Goal: Transaction & Acquisition: Purchase product/service

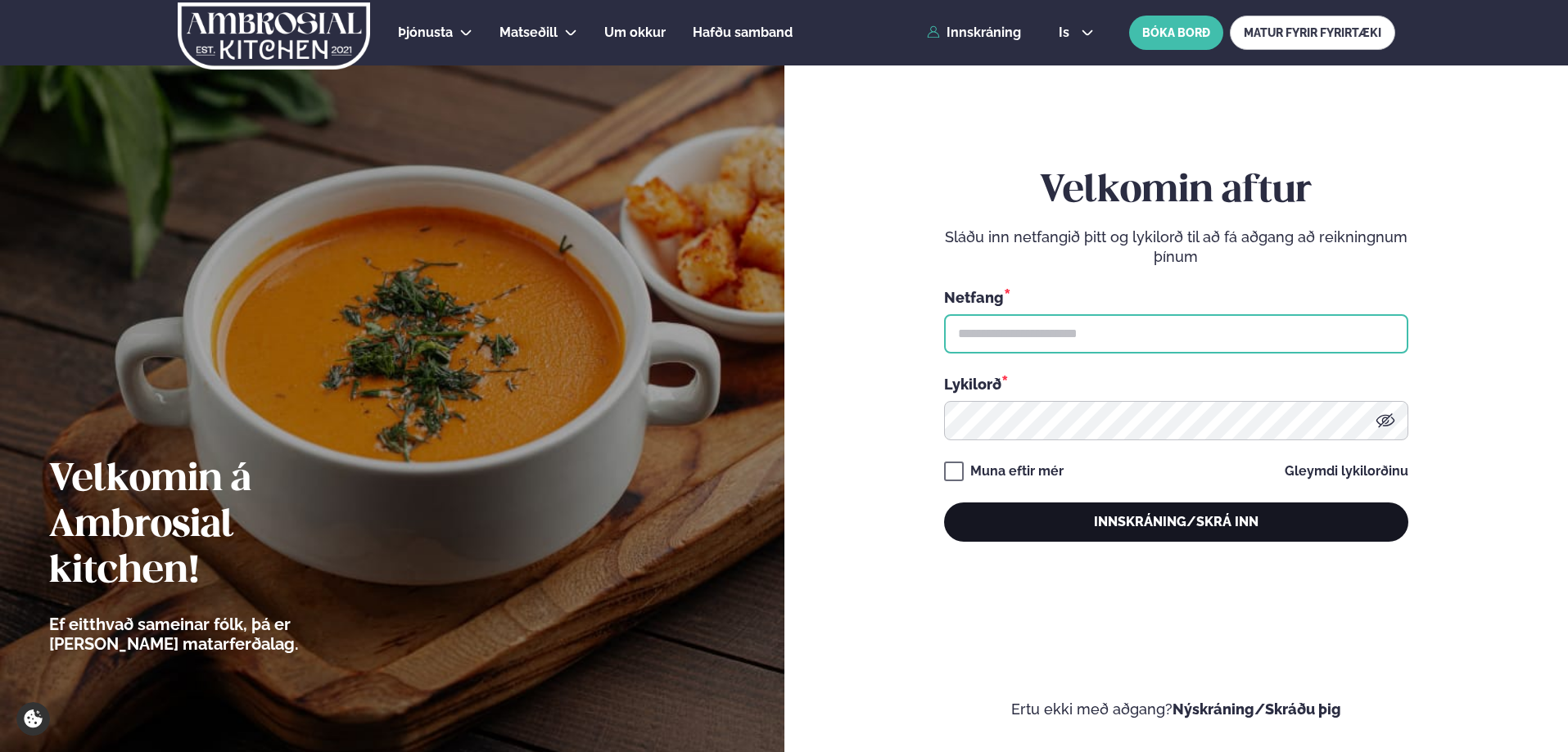
type input "**********"
click at [1104, 522] on button "Innskráning/Skrá inn" at bounding box center [1176, 522] width 464 height 39
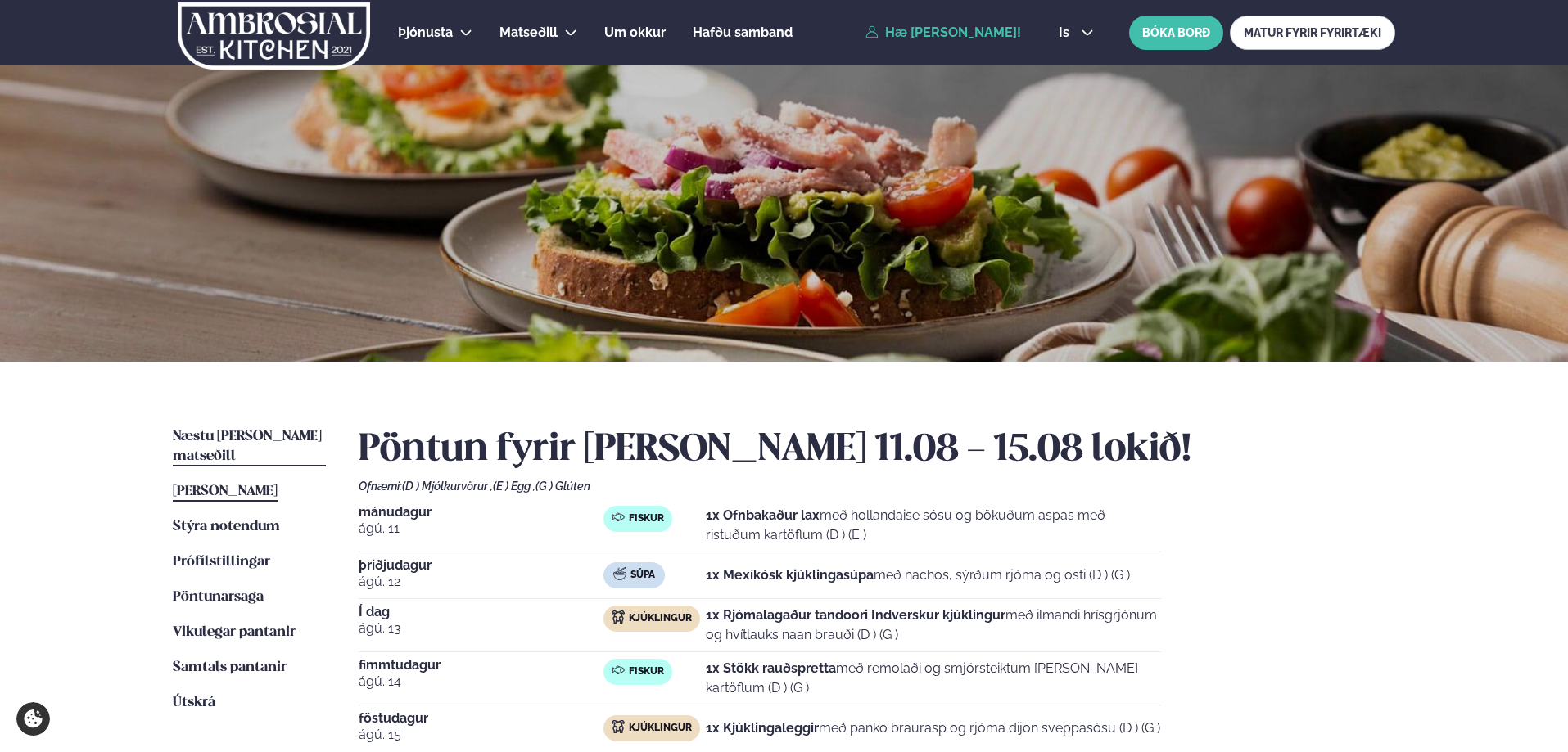
click at [307, 434] on span "Næstu [PERSON_NAME] matseðill" at bounding box center [248, 446] width 149 height 33
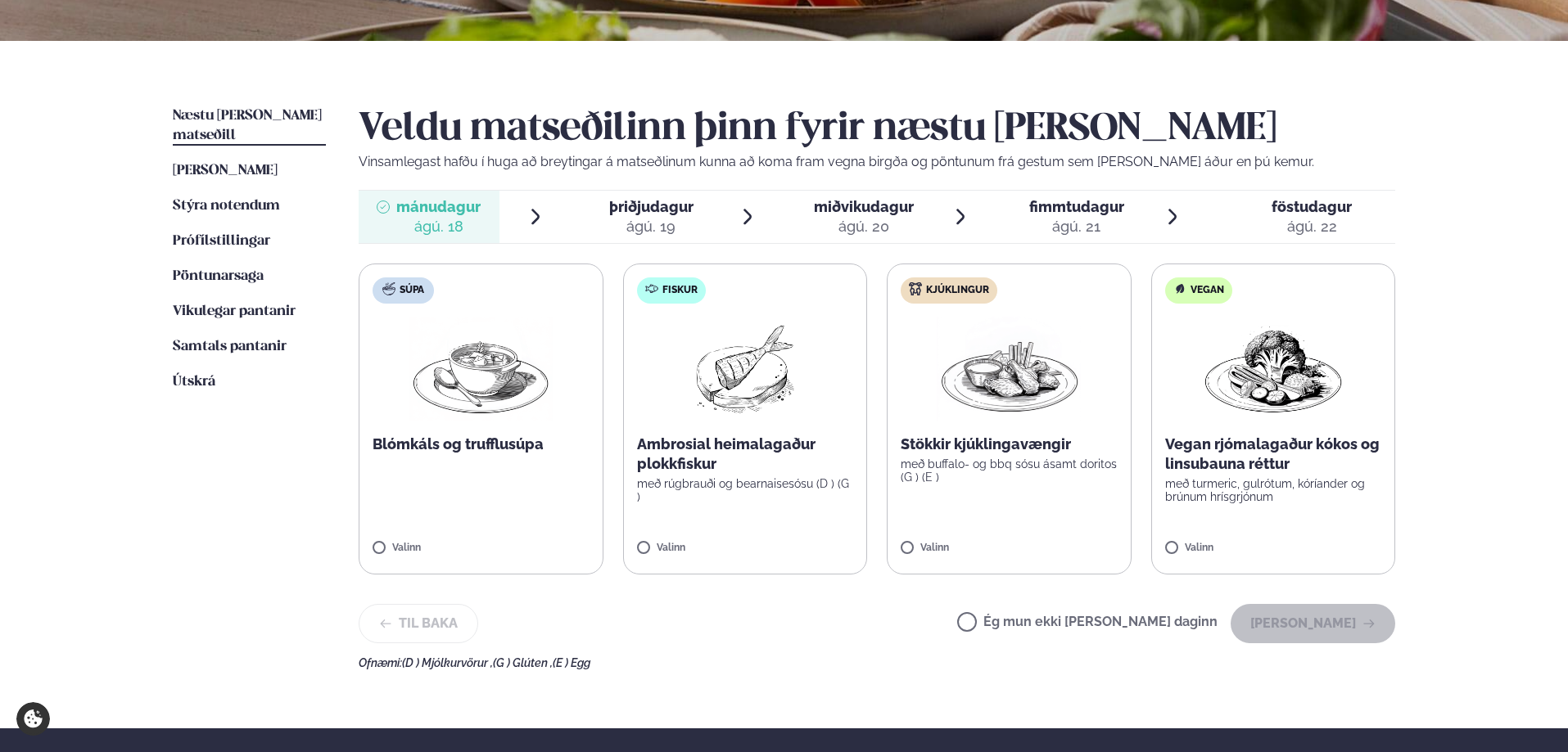
scroll to position [327, 0]
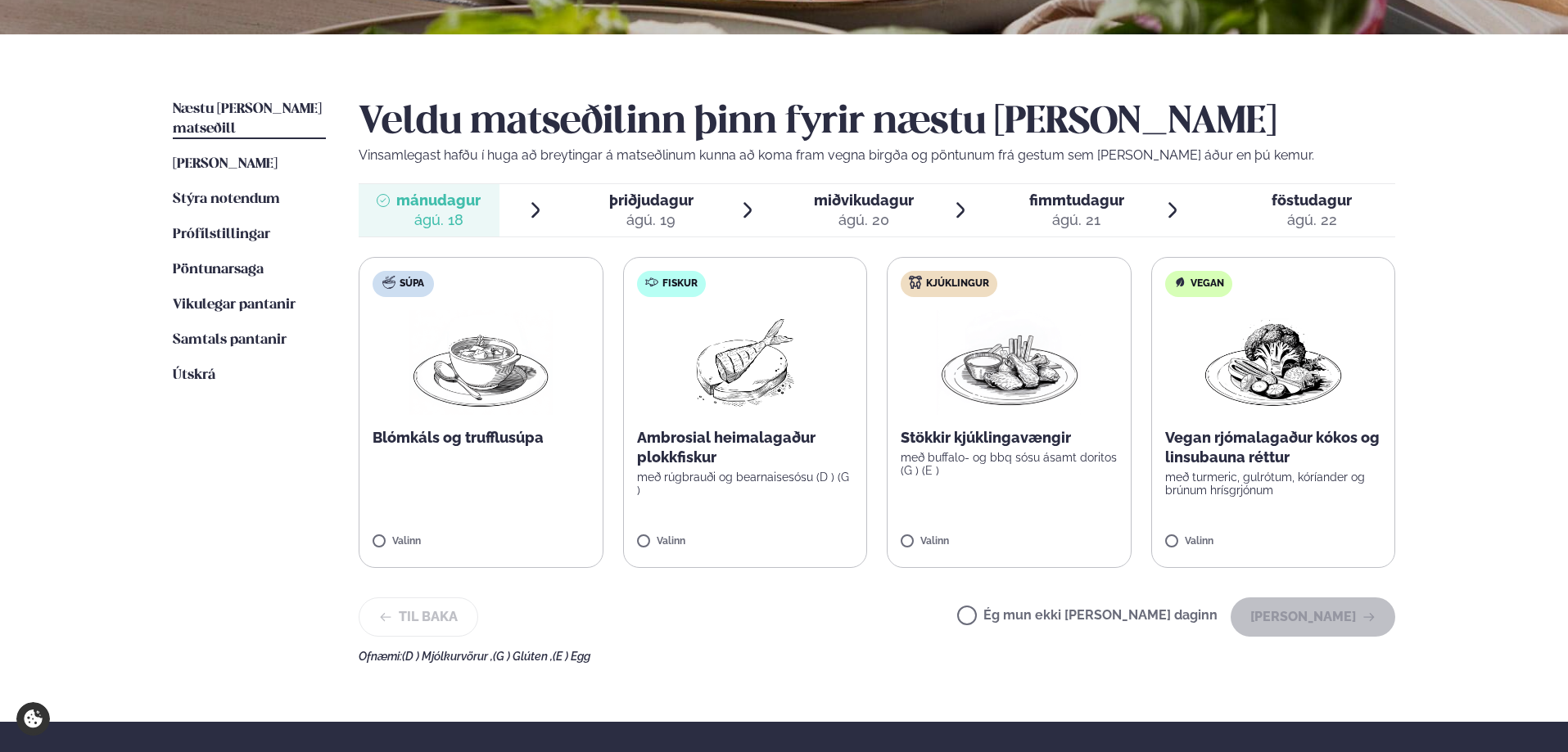
click at [685, 428] on p "Ambrosial heimalagaður plokkfiskur" at bounding box center [745, 448] width 217 height 39
click at [1330, 626] on button "[PERSON_NAME]" at bounding box center [1313, 618] width 165 height 39
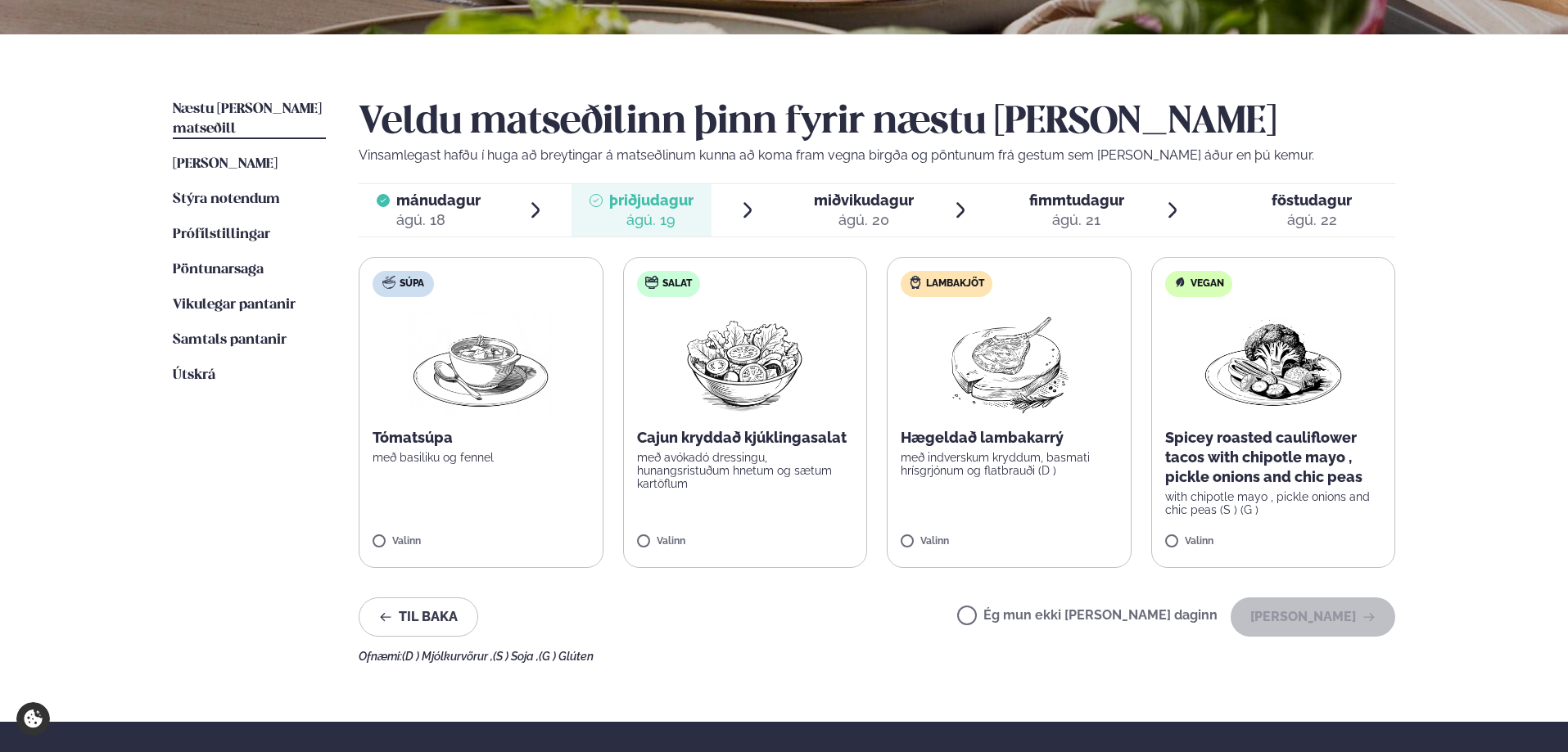
click at [1038, 399] on img at bounding box center [1008, 362] width 145 height 104
click at [1316, 614] on button "[PERSON_NAME]" at bounding box center [1313, 618] width 165 height 39
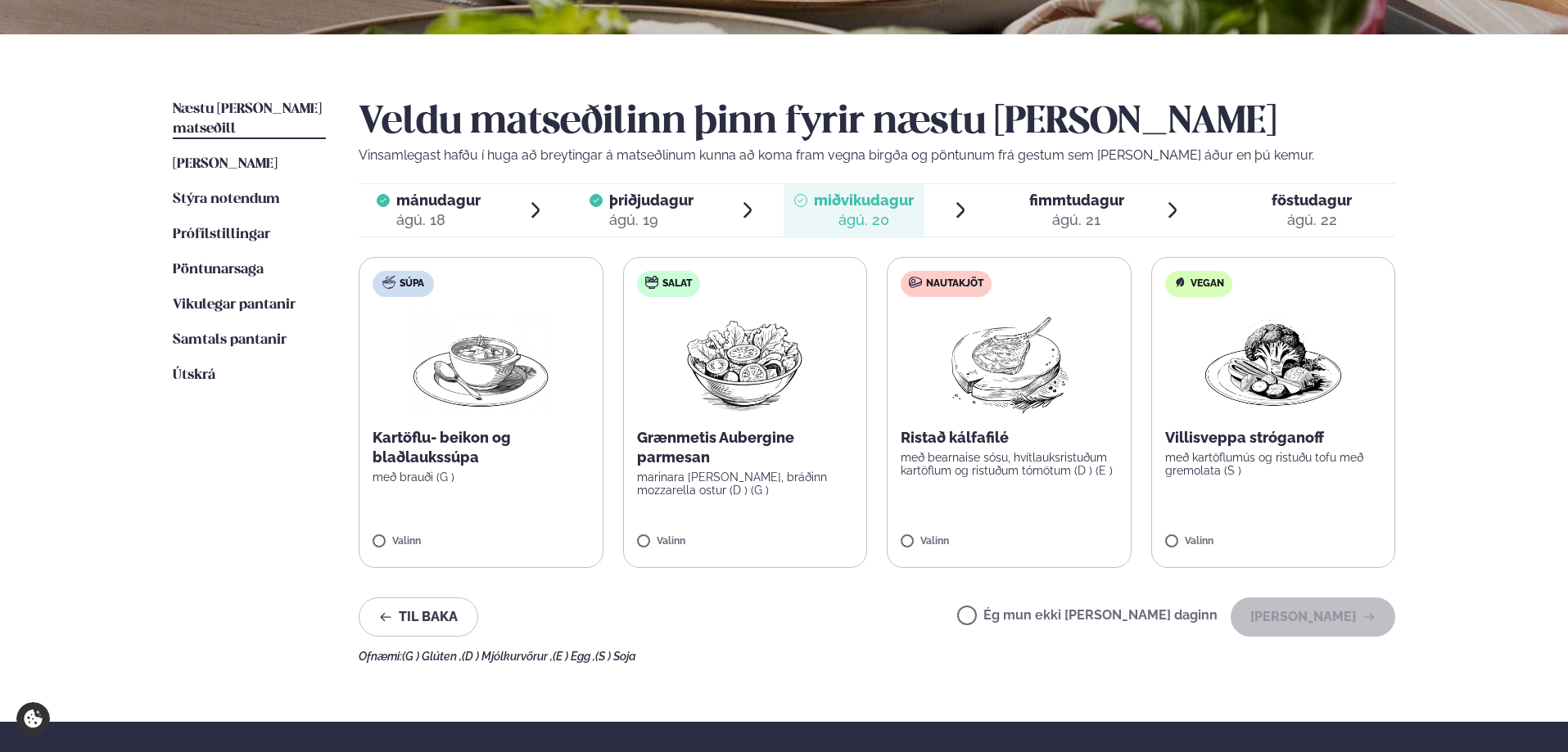
click at [935, 413] on label "Nautakjöt Ristað kálfafilé með bearnaise sósu, hvítlauksristuðum kartöflum og r…" at bounding box center [1009, 412] width 245 height 311
click at [1348, 620] on button "[PERSON_NAME]" at bounding box center [1313, 618] width 165 height 39
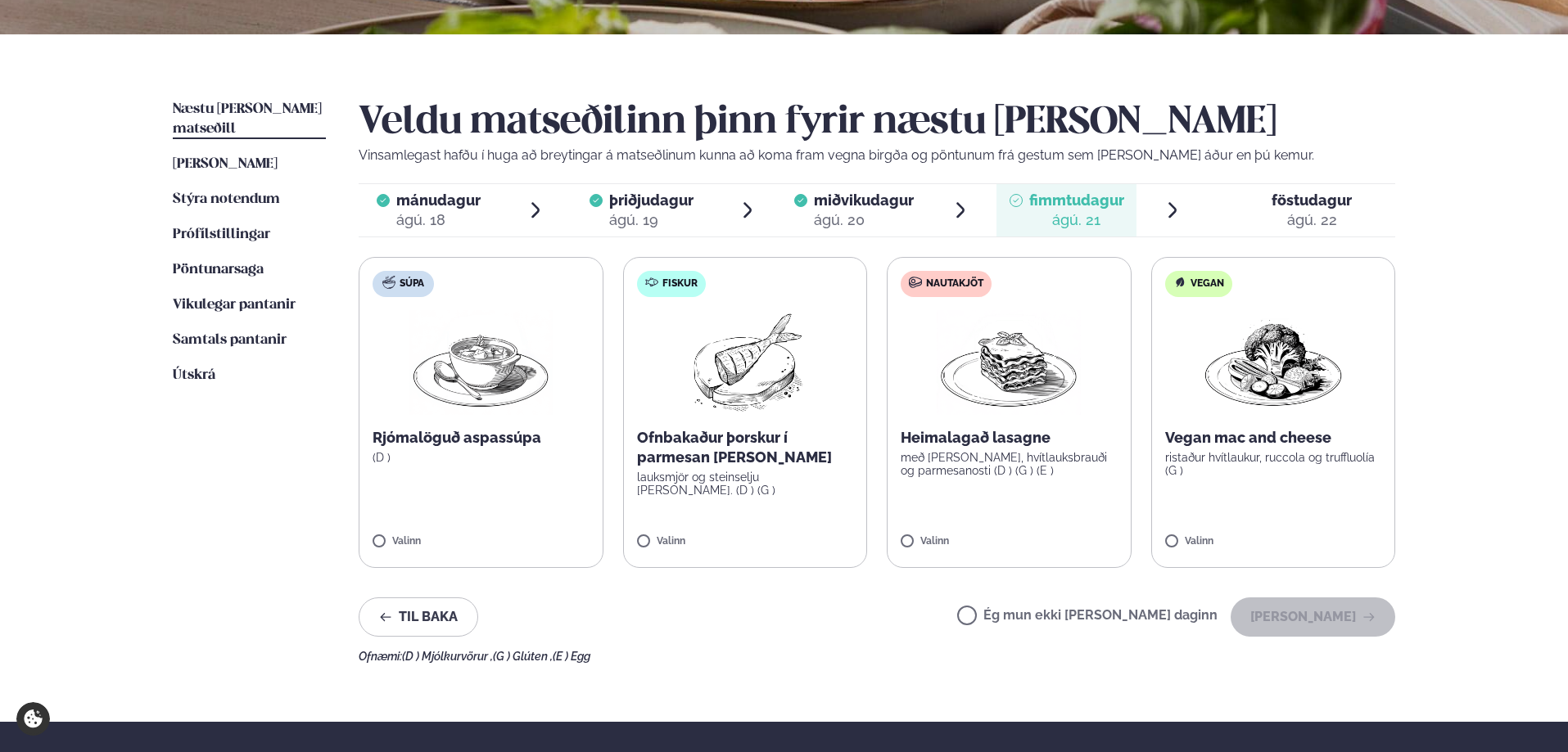
click at [996, 380] on img at bounding box center [1008, 362] width 144 height 104
click at [1329, 625] on button "[PERSON_NAME]" at bounding box center [1313, 618] width 165 height 39
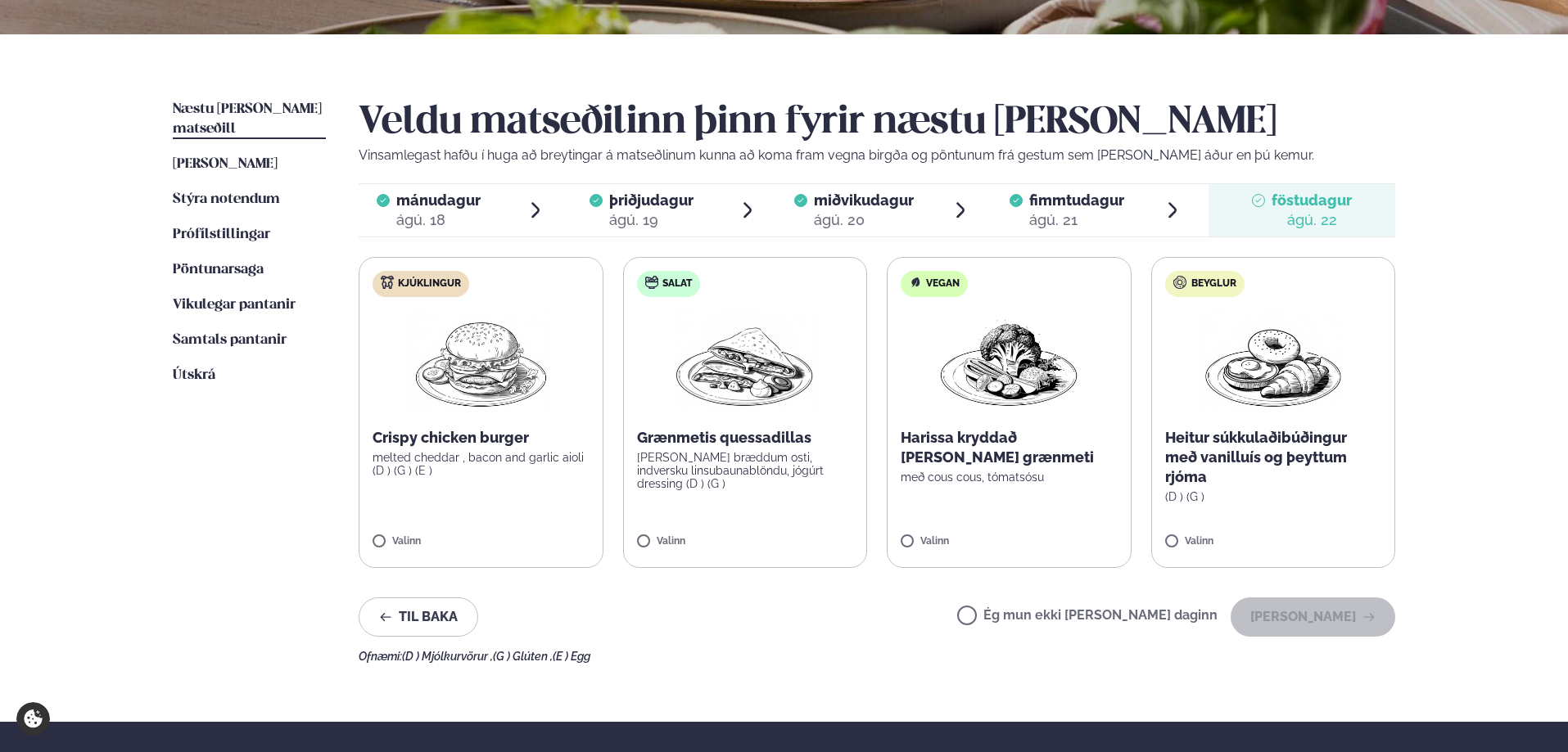
click at [526, 451] on div "Crispy chicken burger melted cheddar , bacon and garlic aioli (D ) (G ) (E )" at bounding box center [481, 452] width 217 height 49
click at [1304, 621] on button "[PERSON_NAME]" at bounding box center [1313, 618] width 165 height 39
